Goal: Task Accomplishment & Management: Use online tool/utility

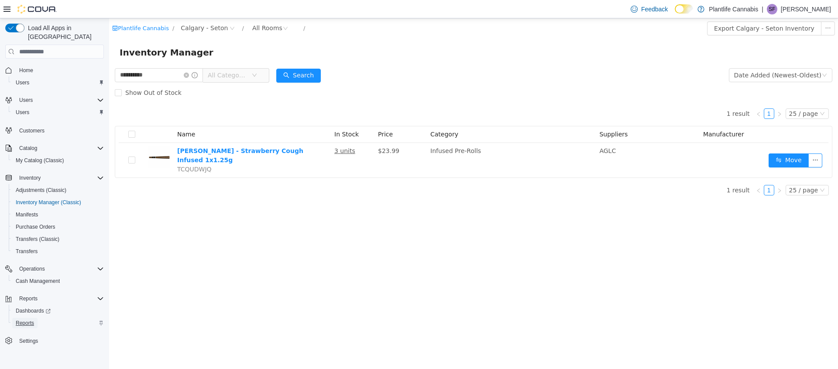
click at [24, 319] on span "Reports" at bounding box center [25, 322] width 18 height 7
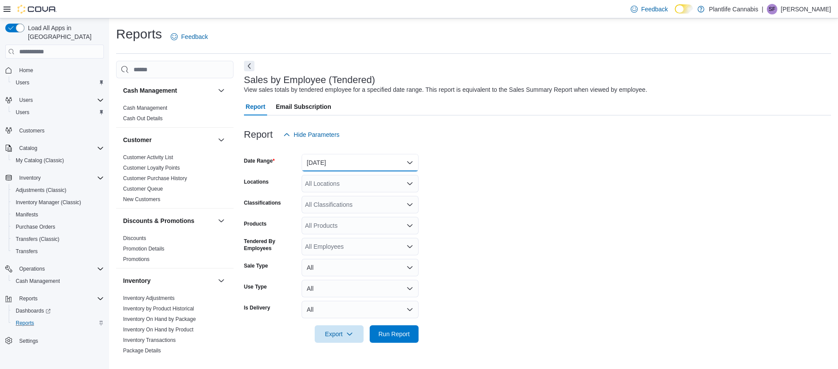
click at [331, 164] on button "[DATE]" at bounding box center [360, 162] width 117 height 17
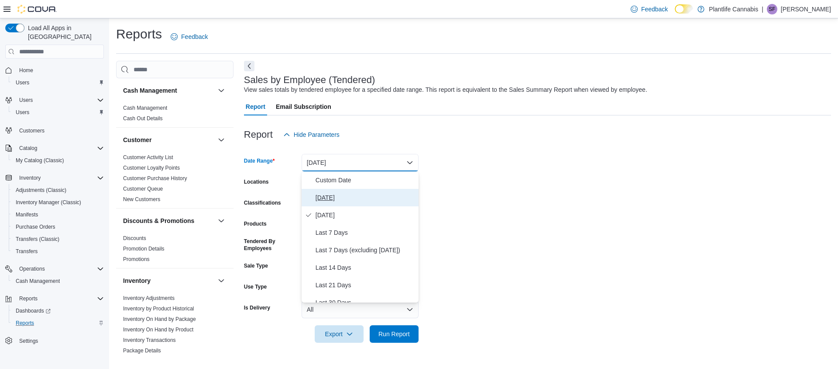
click at [326, 197] on span "[DATE]" at bounding box center [366, 197] width 100 height 10
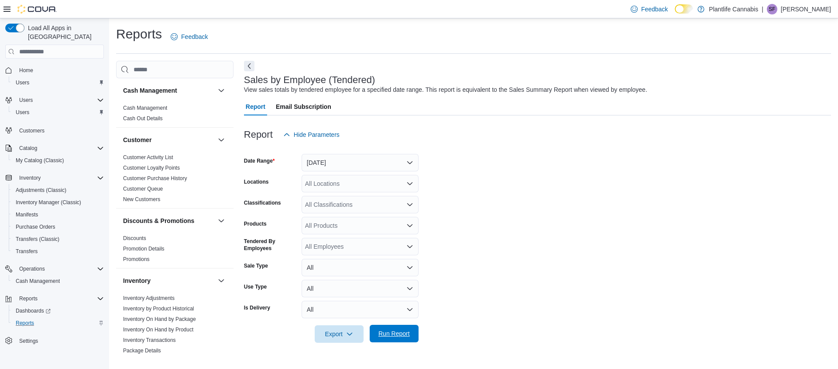
click at [400, 332] on span "Run Report" at bounding box center [394, 333] width 31 height 9
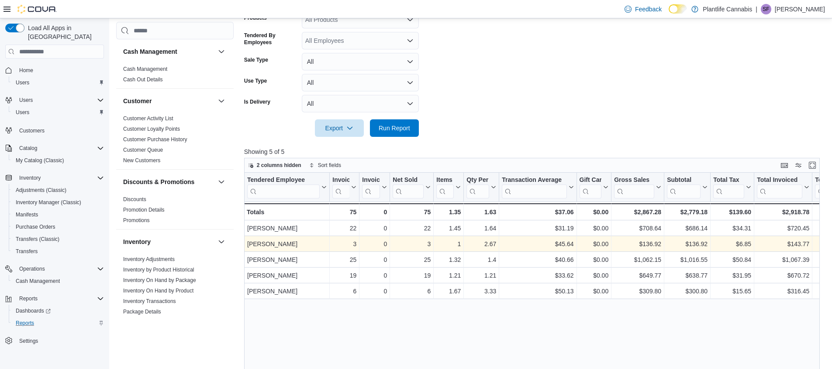
scroll to position [241, 0]
